Goal: Information Seeking & Learning: Learn about a topic

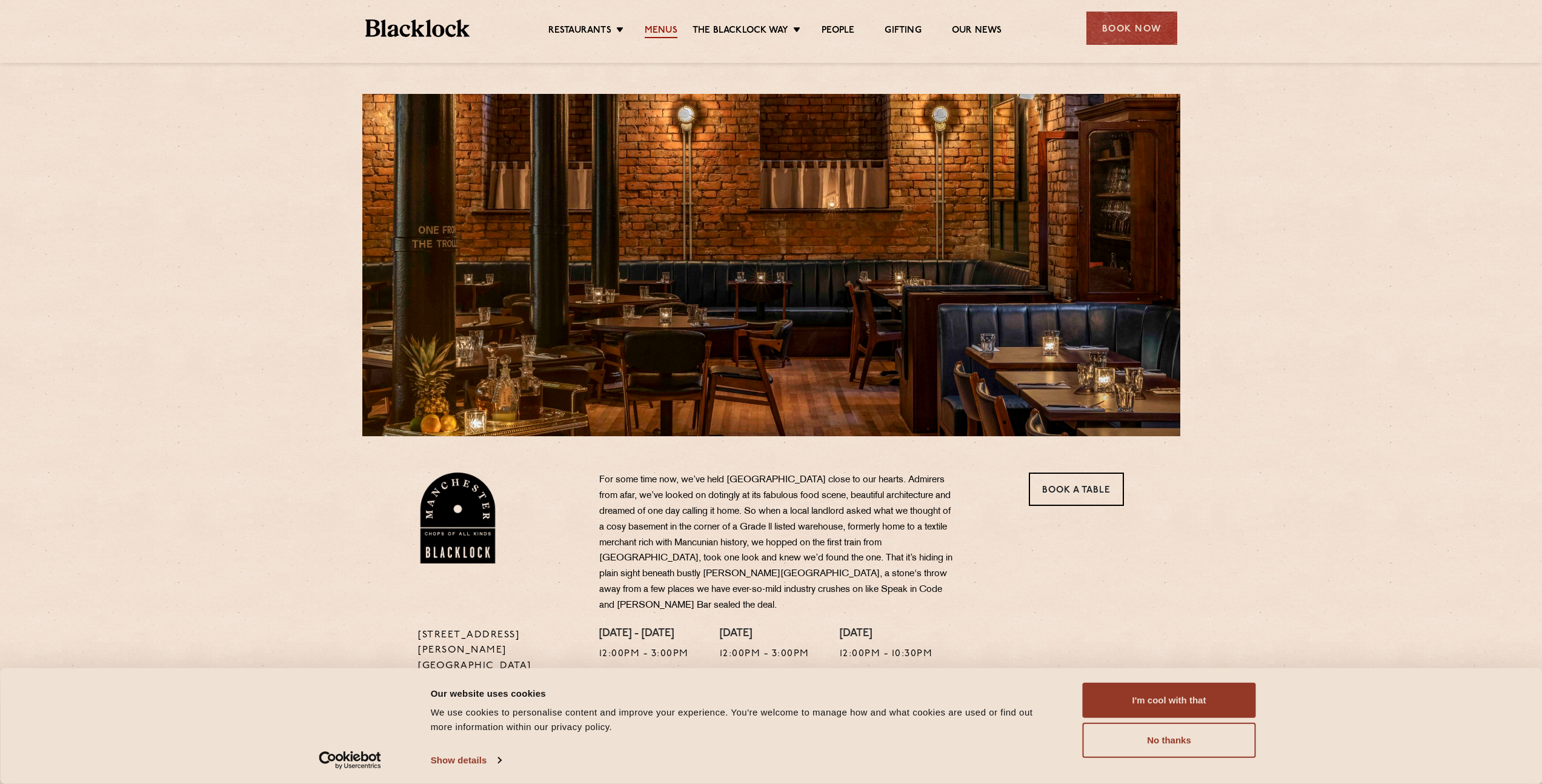
click at [669, 26] on link "Menus" at bounding box center [660, 31] width 33 height 13
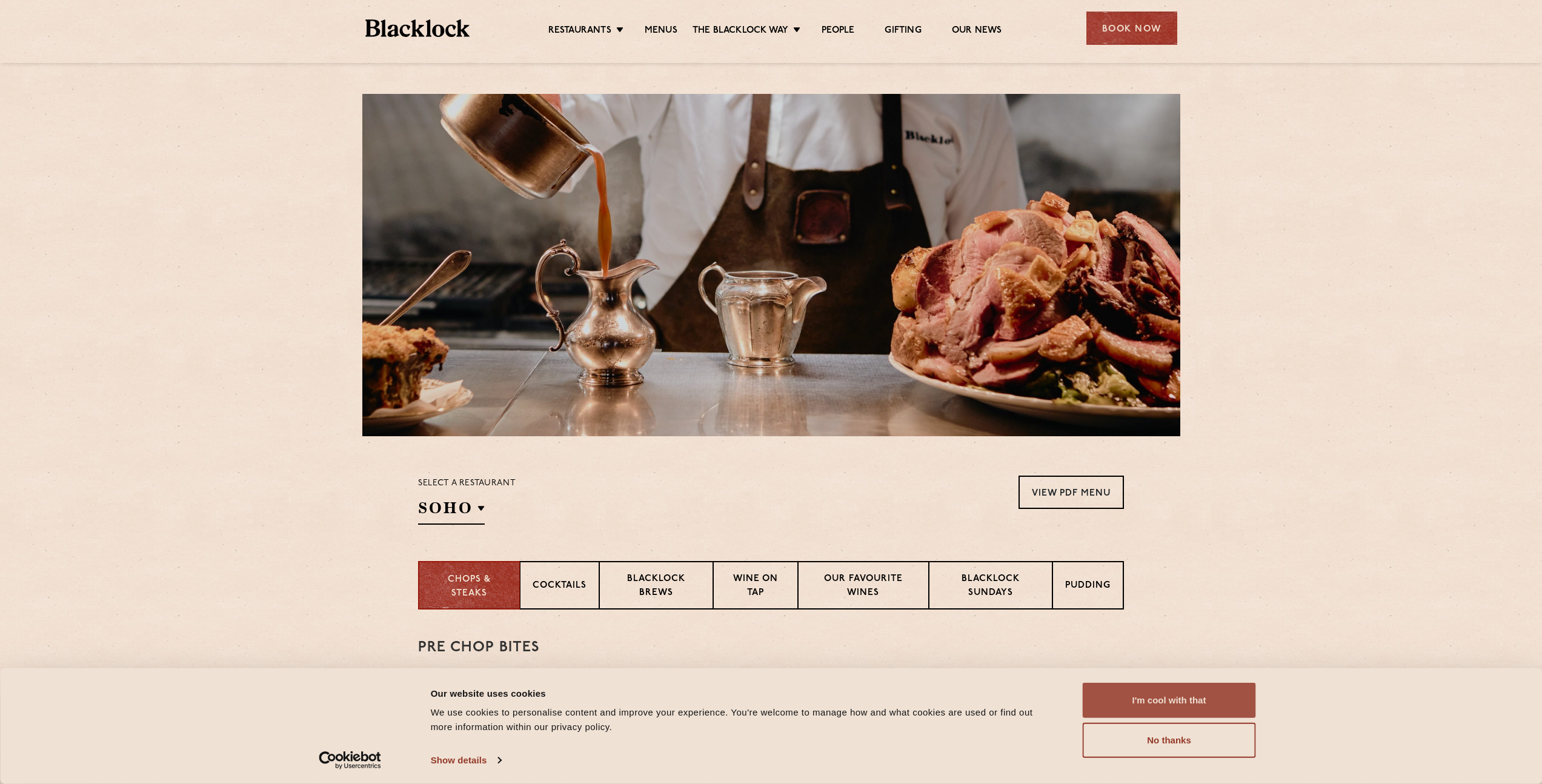
click at [1183, 704] on button "I'm cool with that" at bounding box center [1169, 700] width 173 height 35
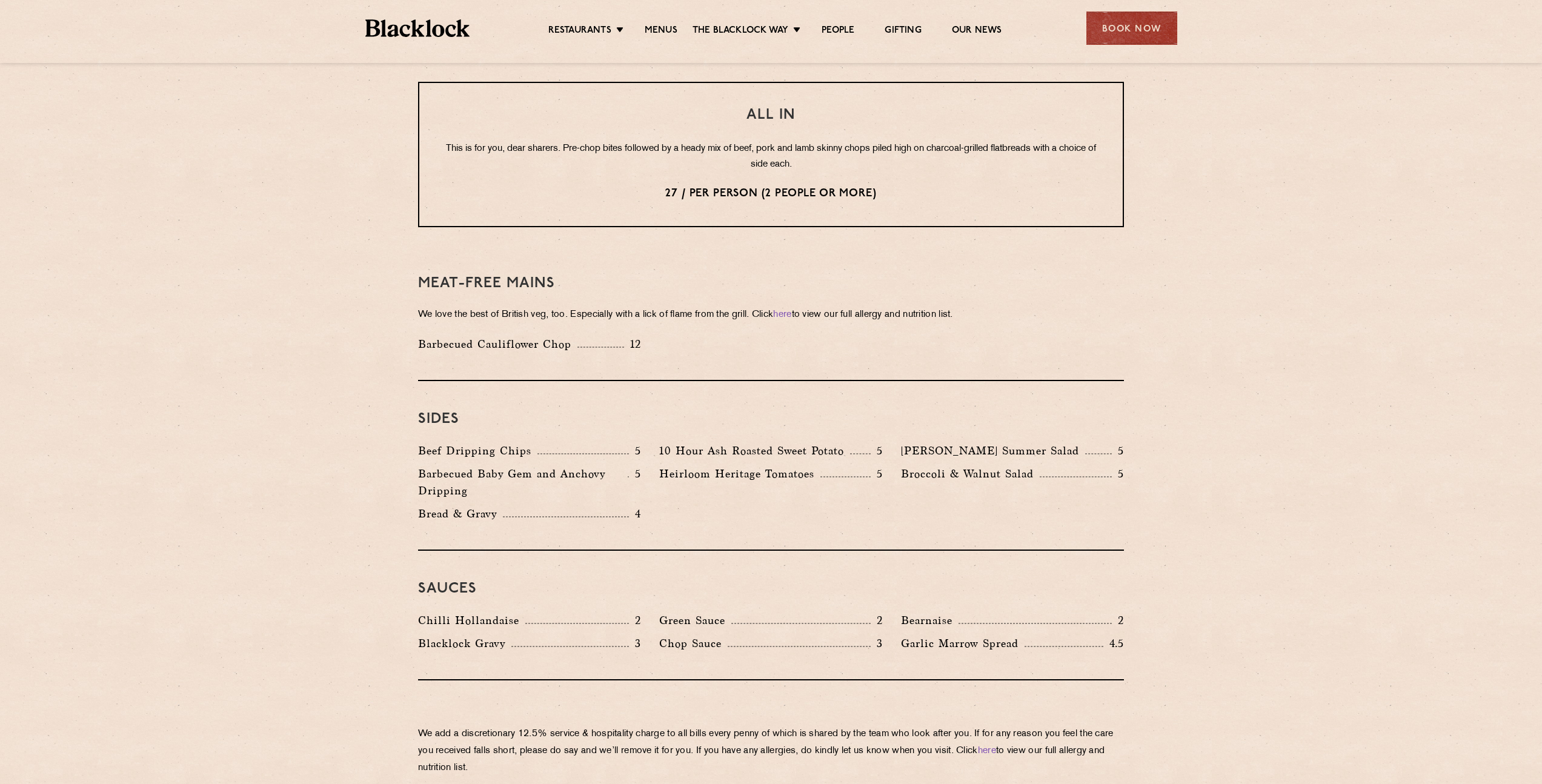
scroll to position [1557, 0]
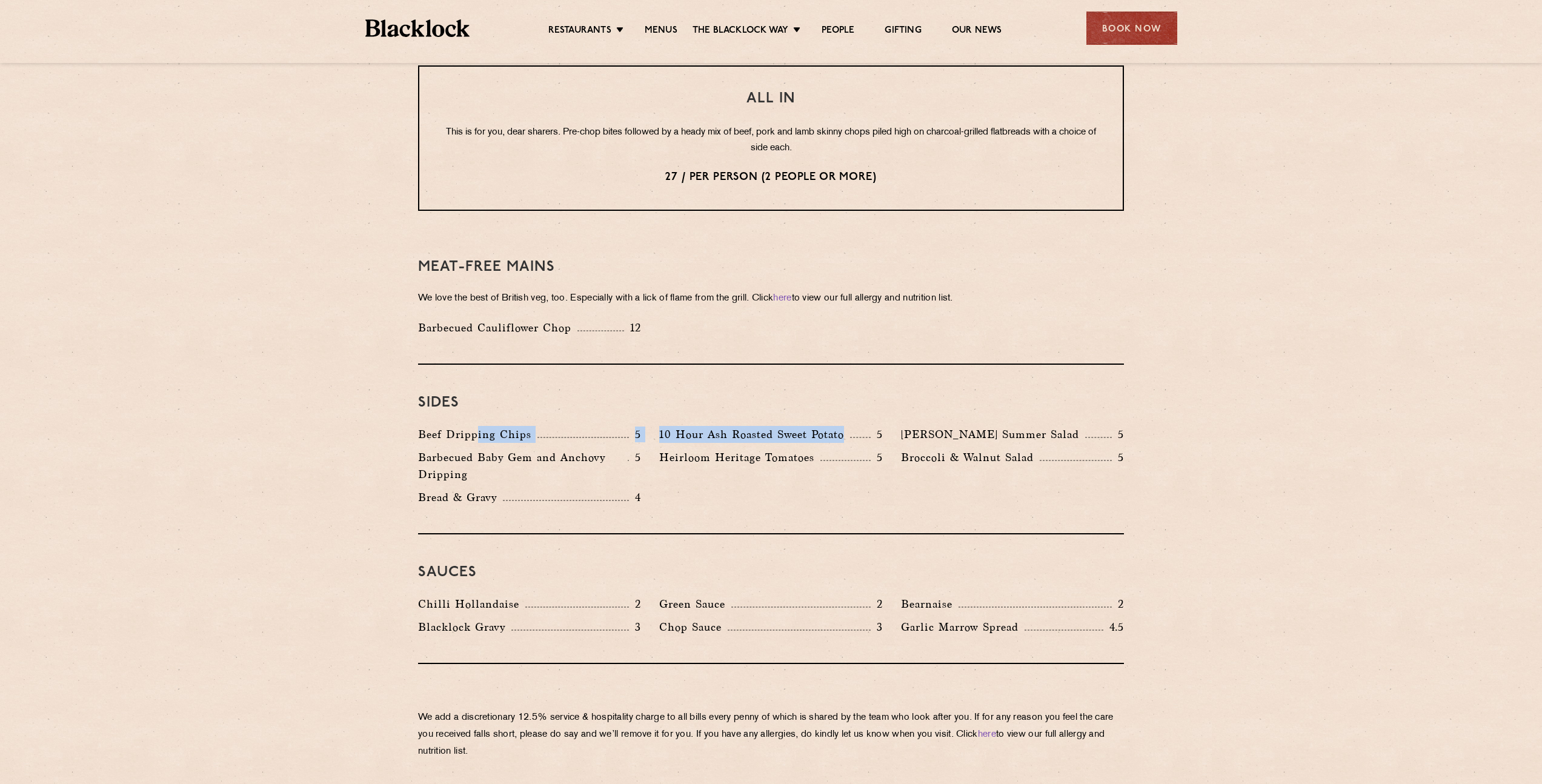
drag, startPoint x: 515, startPoint y: 401, endPoint x: 694, endPoint y: 414, distance: 179.5
click at [662, 426] on div "Beef Dripping Chips 5 10 Hour Ash Roasted Sweet Potato 5 [PERSON_NAME] Summer S…" at bounding box center [771, 469] width 724 height 86
click at [709, 426] on p "10 Hour Ash Roasted Sweet Potato" at bounding box center [754, 434] width 191 height 17
drag, startPoint x: 691, startPoint y: 421, endPoint x: 596, endPoint y: 421, distance: 95.0
click at [600, 426] on div "Beef Dripping Chips 5 10 Hour Ash Roasted Sweet Potato 5 [PERSON_NAME] Summer S…" at bounding box center [771, 469] width 724 height 86
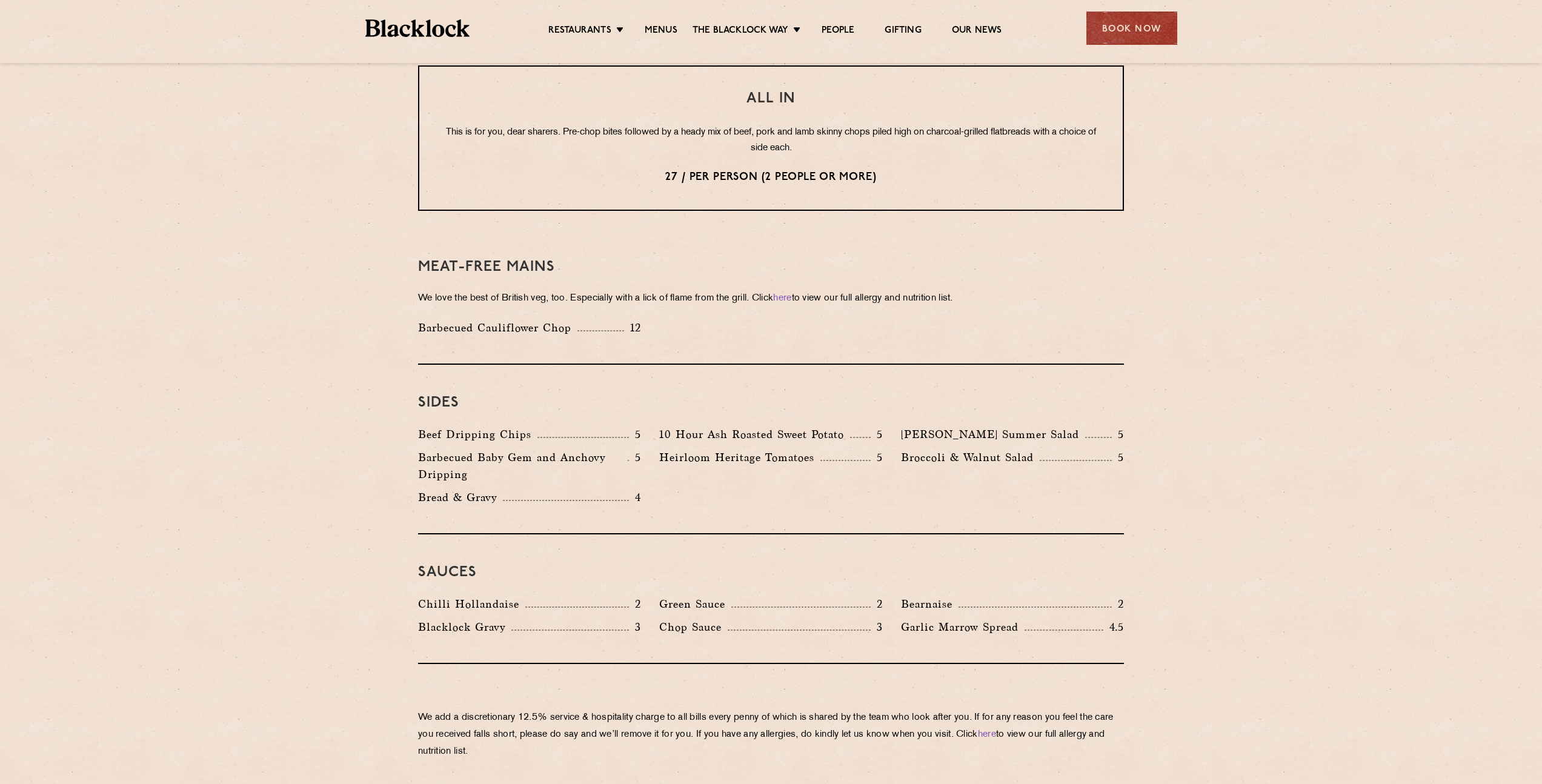
click at [592, 449] on p "Barbecued Baby Gem and Anchovy Dripping" at bounding box center [523, 466] width 210 height 34
